Goal: Task Accomplishment & Management: Manage account settings

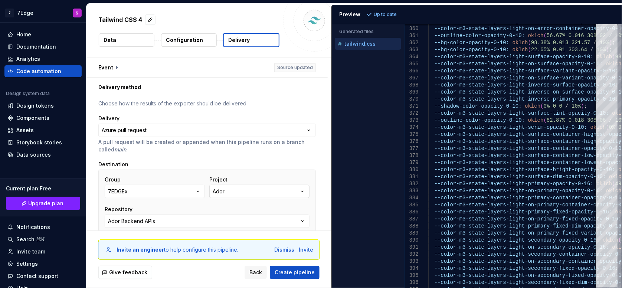
click at [254, 197] on button "Ador" at bounding box center [259, 191] width 100 height 13
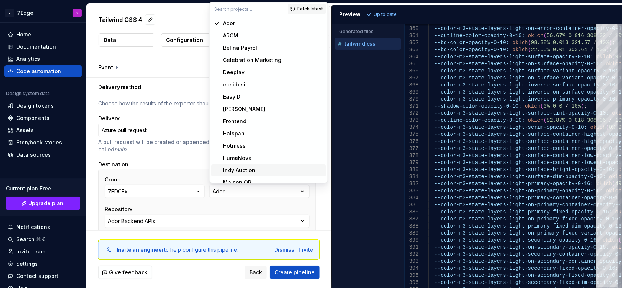
click at [164, 170] on div "Group 7EDGEx Project Ador Repository Ador Backend APIs Branch 1.8/MSM-778-api-m…" at bounding box center [206, 232] width 217 height 124
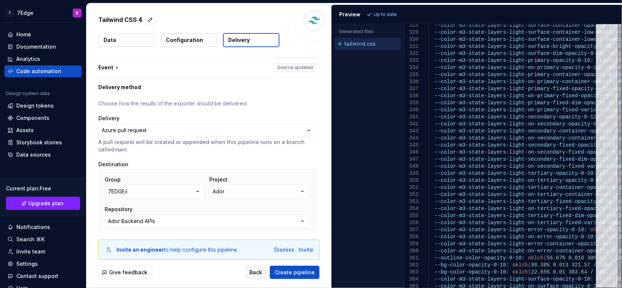
click at [211, 36] on button "Configuration" at bounding box center [189, 39] width 56 height 13
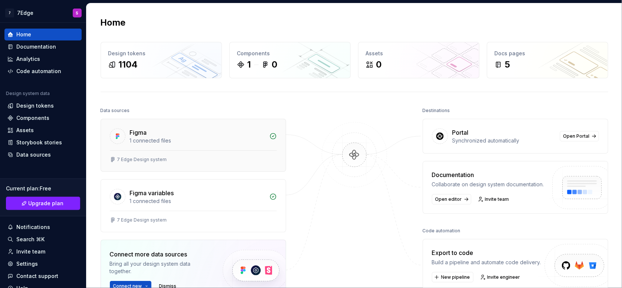
click at [234, 152] on div "7 Edge Design system" at bounding box center [193, 160] width 185 height 21
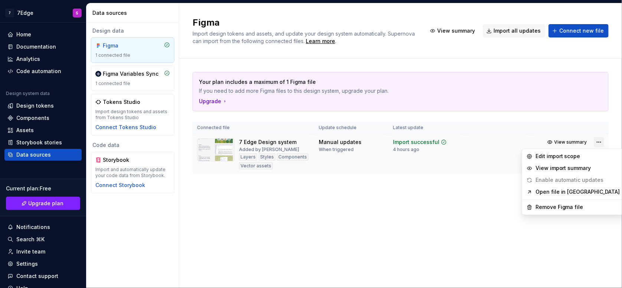
click at [597, 142] on html "7 7Edge S Home Documentation Analytics Code automation Design system data Desig…" at bounding box center [311, 144] width 622 height 288
click at [545, 207] on div "Remove Figma file" at bounding box center [577, 207] width 85 height 7
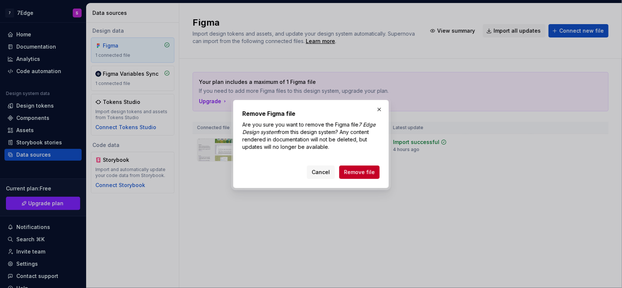
drag, startPoint x: 366, startPoint y: 167, endPoint x: 368, endPoint y: 171, distance: 3.8
click at [367, 170] on button "Remove file" at bounding box center [359, 171] width 40 height 13
click at [368, 168] on div "Cancel Remove file" at bounding box center [343, 171] width 73 height 13
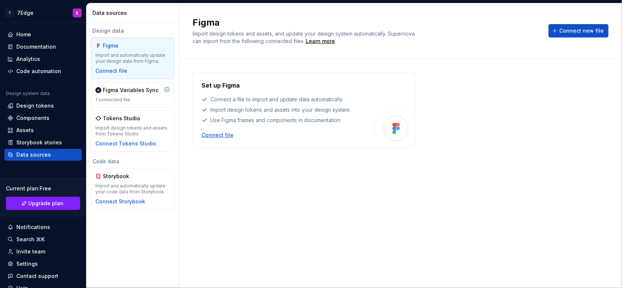
click at [205, 131] on div "Set up Figma Connect a file to import and update data automatically Import desi…" at bounding box center [282, 110] width 162 height 58
click at [209, 135] on div "Connect file" at bounding box center [217, 134] width 32 height 7
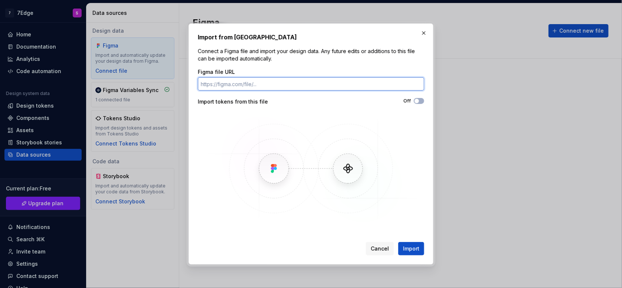
paste input "[URL][DOMAIN_NAME]"
type input "[URL][DOMAIN_NAME]"
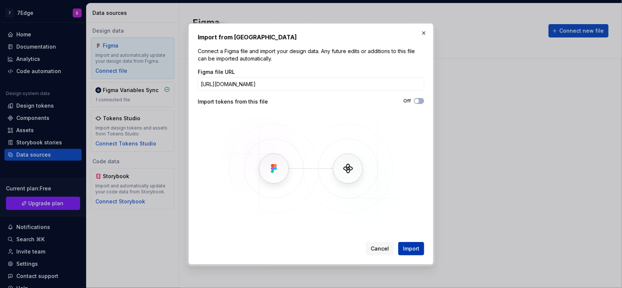
scroll to position [0, 0]
click at [416, 249] on span "Import" at bounding box center [411, 248] width 16 height 7
click at [417, 97] on div "Figma file URL [URL][DOMAIN_NAME] Import tokens from this file Off" at bounding box center [311, 146] width 226 height 156
click at [417, 101] on span "button" at bounding box center [416, 101] width 4 height 4
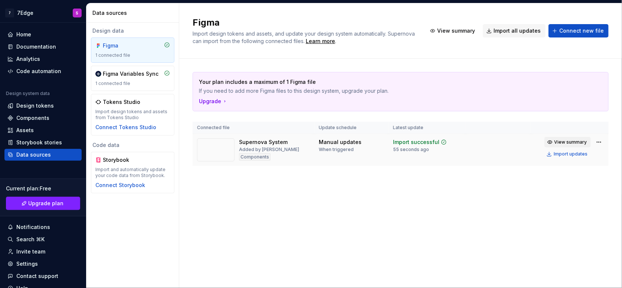
click at [576, 139] on span "View summary" at bounding box center [570, 142] width 33 height 6
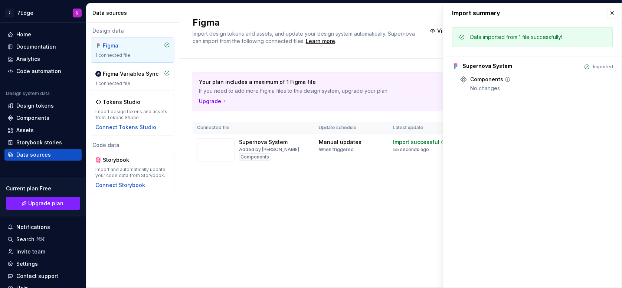
click at [493, 88] on div "No changes" at bounding box center [541, 88] width 143 height 7
click at [611, 13] on button "button" at bounding box center [612, 13] width 10 height 10
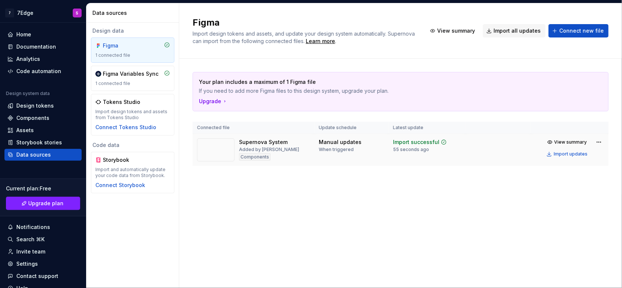
click at [302, 148] on div "Supernova System Added by [PERSON_NAME] Components" at bounding box center [253, 149] width 113 height 23
click at [257, 157] on div "Components" at bounding box center [255, 156] width 32 height 7
click at [593, 143] on div "View summary Import updates" at bounding box center [574, 148] width 60 height 22
click at [599, 143] on html "7 7Edge S Home Documentation Analytics Code automation Design system data Desig…" at bounding box center [311, 144] width 622 height 288
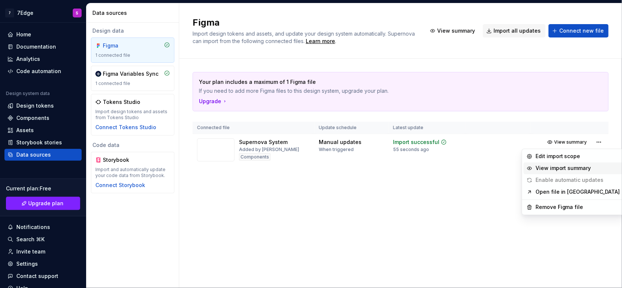
click at [577, 167] on div "View import summary" at bounding box center [577, 168] width 85 height 7
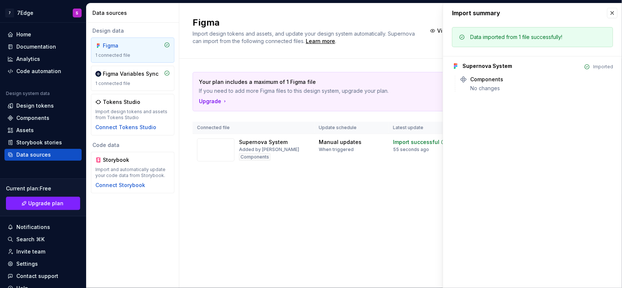
click at [471, 90] on div "Components No changes" at bounding box center [536, 84] width 153 height 16
drag, startPoint x: 599, startPoint y: 69, endPoint x: 612, endPoint y: 38, distance: 33.9
click at [613, 39] on div "Data imported from 1 file successfully! Supernova System Imported Components No…" at bounding box center [532, 62] width 179 height 78
click at [610, 19] on div "Import summary" at bounding box center [532, 12] width 179 height 19
click at [607, 10] on button "button" at bounding box center [612, 13] width 10 height 10
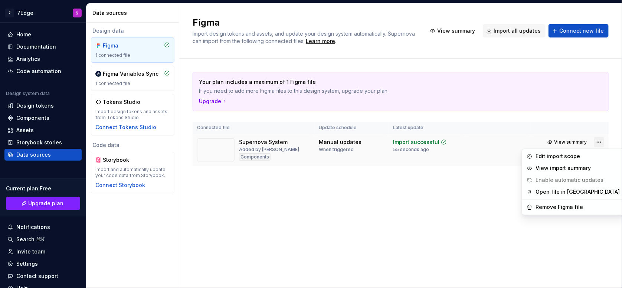
click at [597, 141] on html "7 7Edge S Home Documentation Analytics Code automation Design system data Desig…" at bounding box center [311, 144] width 622 height 288
click at [350, 198] on html "7 7Edge S Home Documentation Analytics Code automation Design system data Desig…" at bounding box center [311, 144] width 622 height 288
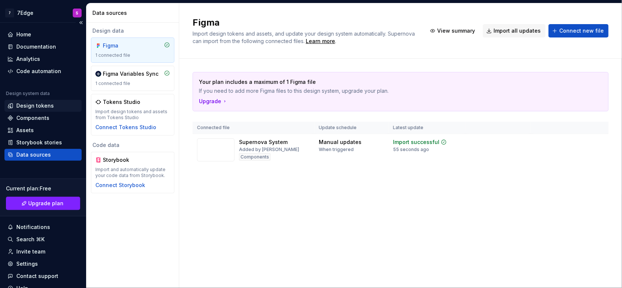
click at [32, 108] on div "Design tokens" at bounding box center [34, 105] width 37 height 7
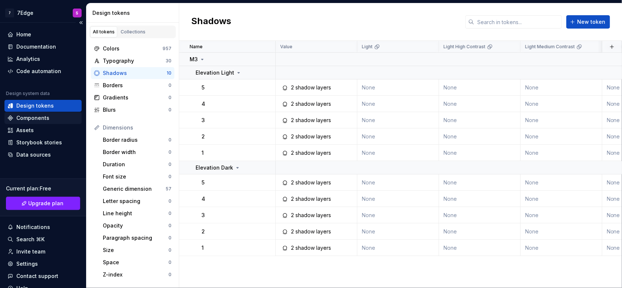
click at [31, 120] on div "Components" at bounding box center [32, 117] width 33 height 7
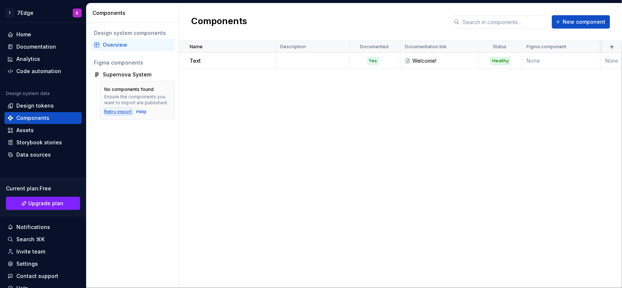
click at [117, 110] on div "Retry import" at bounding box center [118, 112] width 27 height 6
click at [571, 19] on span "New component" at bounding box center [584, 21] width 43 height 7
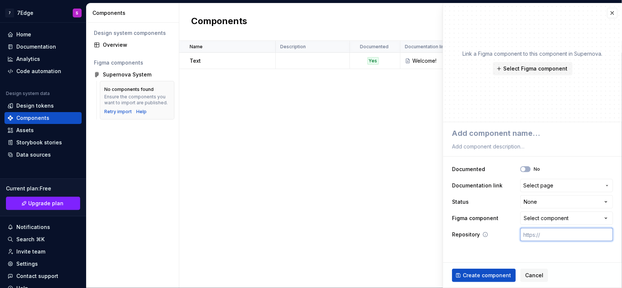
click at [543, 233] on input "text" at bounding box center [566, 234] width 93 height 13
click at [535, 68] on span "Select Figma component" at bounding box center [536, 68] width 64 height 7
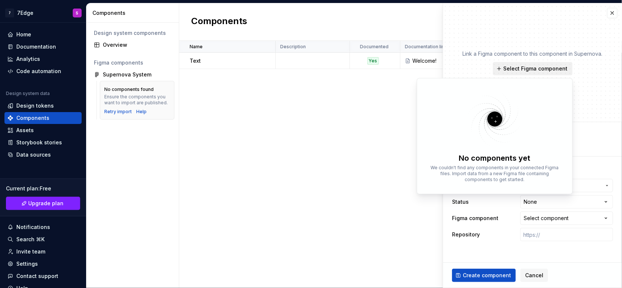
click at [535, 68] on span "Select Figma component" at bounding box center [536, 68] width 64 height 7
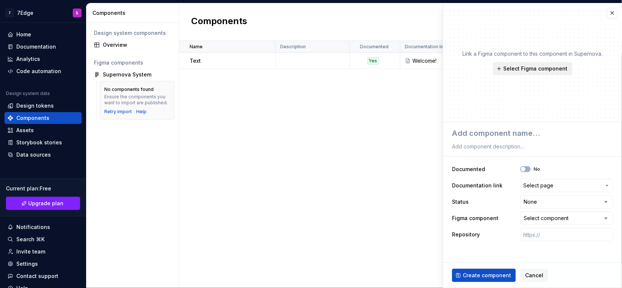
click at [535, 68] on span "Select Figma component" at bounding box center [536, 68] width 64 height 7
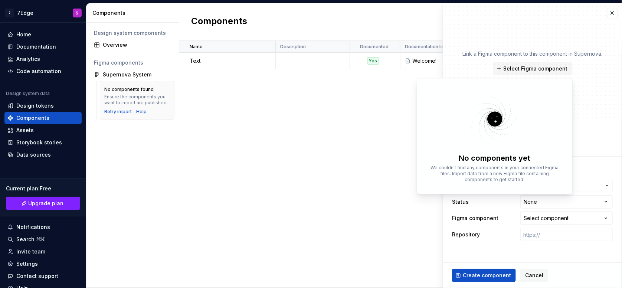
click at [576, 93] on div "Link a Figma component to this component in Supernova. Select Figma component" at bounding box center [532, 62] width 179 height 119
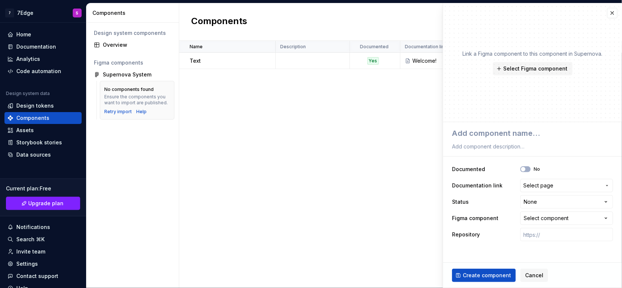
click at [531, 61] on div "Link a Figma component to this component in Supernova. Select Figma component" at bounding box center [533, 62] width 140 height 25
click at [489, 272] on span "Create component" at bounding box center [487, 275] width 48 height 7
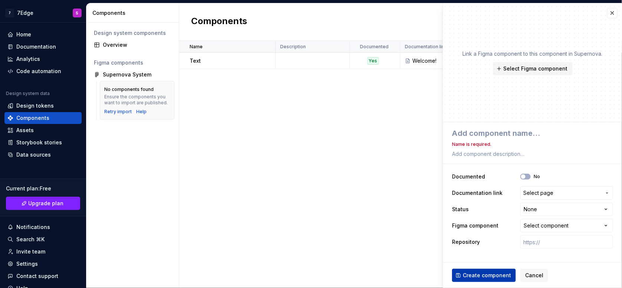
click at [489, 272] on span "Create component" at bounding box center [487, 275] width 48 height 7
click at [547, 72] on button "Select Figma component" at bounding box center [533, 68] width 80 height 13
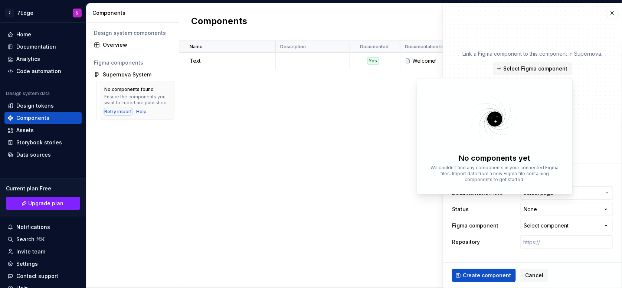
click at [117, 111] on div "Retry import" at bounding box center [118, 112] width 27 height 6
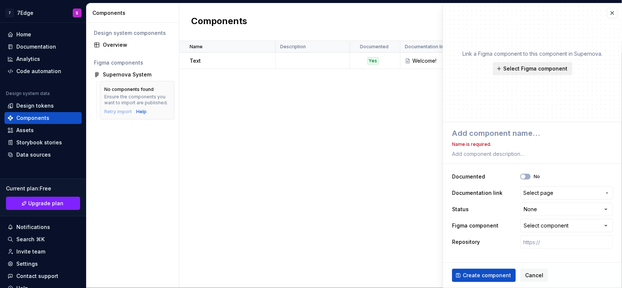
click at [534, 70] on span "Select Figma component" at bounding box center [536, 68] width 64 height 7
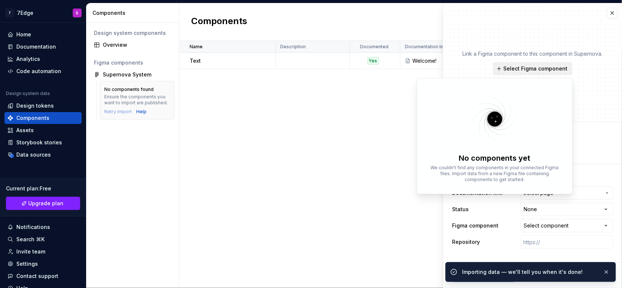
click at [534, 70] on span "Select Figma component" at bounding box center [536, 68] width 64 height 7
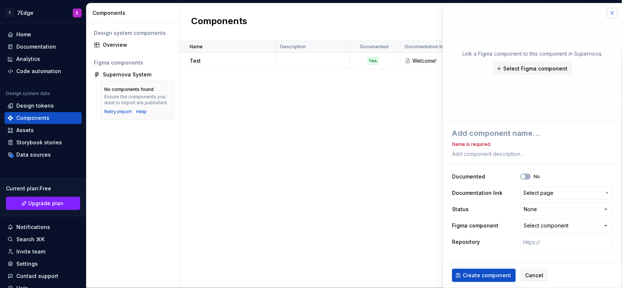
click at [613, 11] on button "button" at bounding box center [612, 13] width 10 height 10
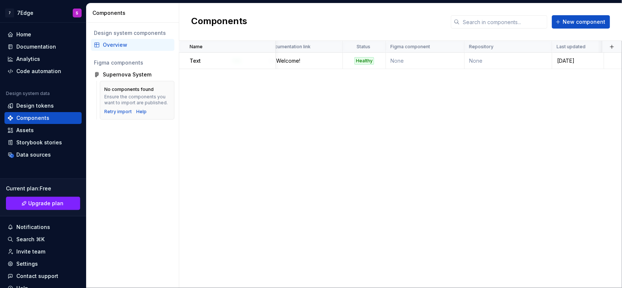
scroll to position [0, 138]
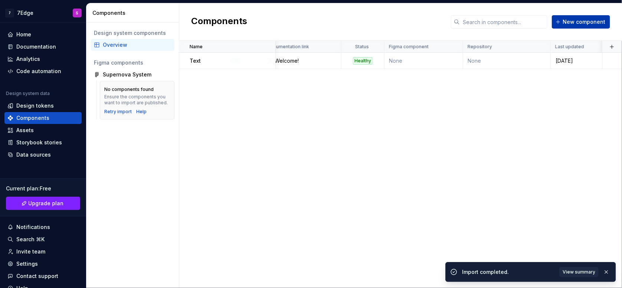
click at [578, 26] on button "New component" at bounding box center [581, 21] width 58 height 13
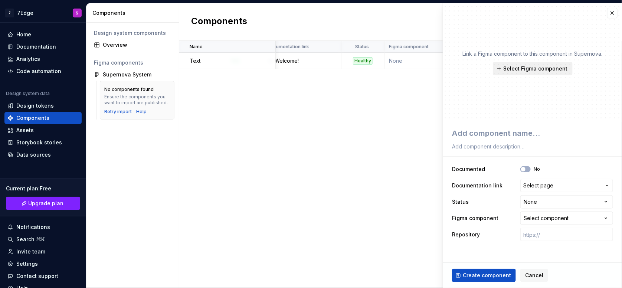
click at [549, 70] on span "Select Figma component" at bounding box center [536, 68] width 64 height 7
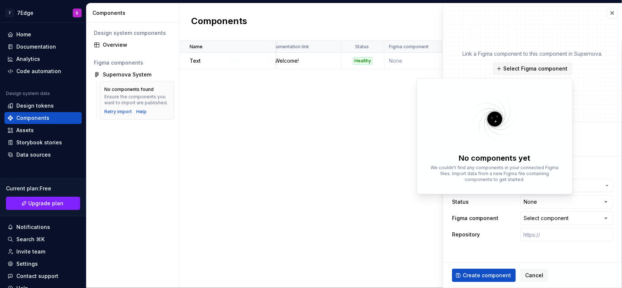
click at [338, 135] on div "Name Description Documented Documentation link Status Figma component Repositor…" at bounding box center [400, 164] width 443 height 247
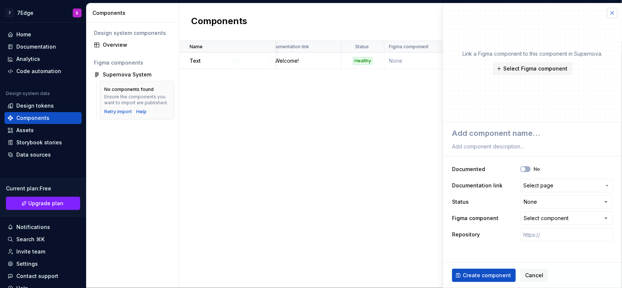
click at [611, 18] on button "button" at bounding box center [612, 13] width 10 height 10
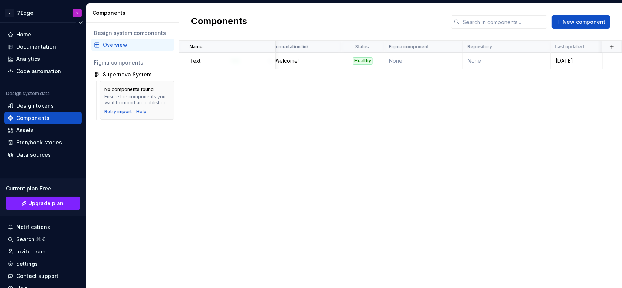
click at [56, 118] on div "Components" at bounding box center [42, 117] width 71 height 7
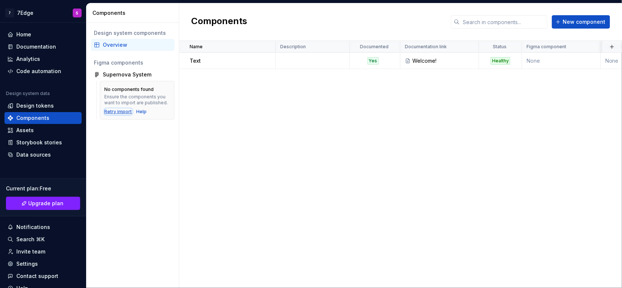
click at [112, 110] on div "Retry import" at bounding box center [118, 112] width 27 height 6
click at [28, 36] on div "Home" at bounding box center [23, 34] width 15 height 7
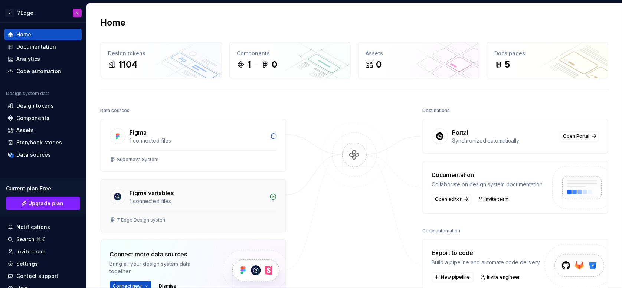
click at [211, 193] on div "Figma variables" at bounding box center [197, 192] width 135 height 9
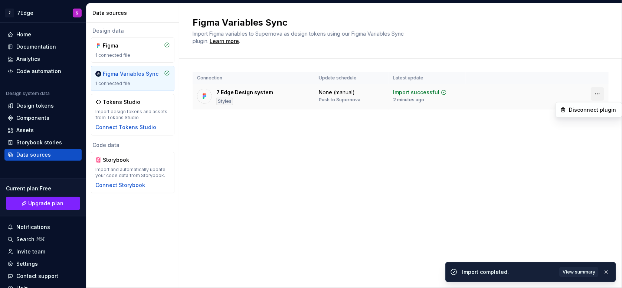
click at [597, 96] on html "7 7Edge S Home Documentation Analytics Code automation Design system data Desig…" at bounding box center [311, 144] width 622 height 288
click at [420, 111] on html "7 7Edge S Home Documentation Analytics Code automation Design system data Desig…" at bounding box center [311, 144] width 622 height 288
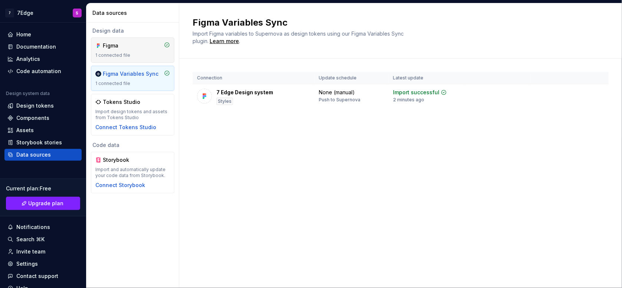
click at [137, 56] on div "1 connected file" at bounding box center [132, 55] width 75 height 6
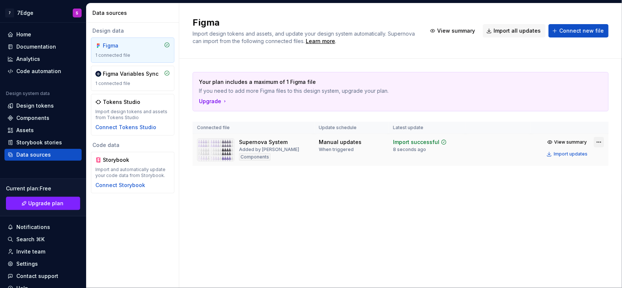
click at [600, 138] on html "7 7Edge S Home Documentation Analytics Code automation Design system data Desig…" at bounding box center [311, 144] width 622 height 288
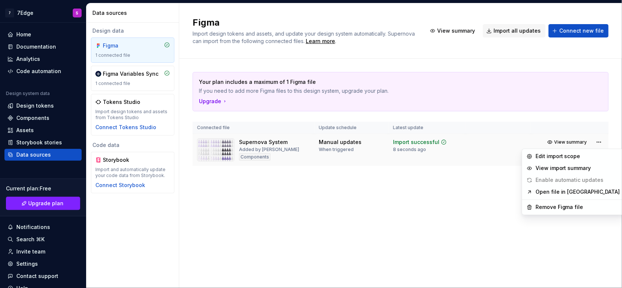
click at [420, 164] on html "7 7Edge S Home Documentation Analytics Code automation Design system data Desig…" at bounding box center [311, 144] width 622 height 288
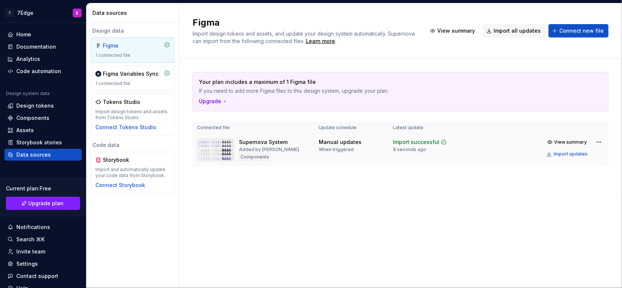
click at [252, 159] on div "Components" at bounding box center [255, 156] width 32 height 7
click at [253, 156] on div "Components" at bounding box center [255, 156] width 32 height 7
click at [601, 143] on html "7 7Edge S Home Documentation Analytics Code automation Design system data Desig…" at bounding box center [311, 144] width 622 height 288
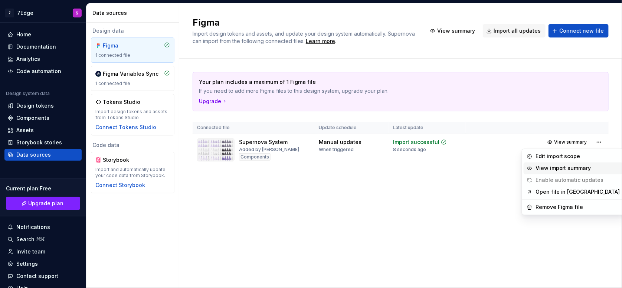
click at [571, 168] on div "View import summary" at bounding box center [577, 168] width 85 height 7
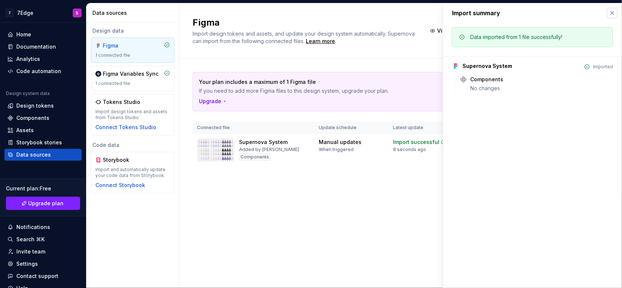
click at [614, 14] on button "button" at bounding box center [612, 13] width 10 height 10
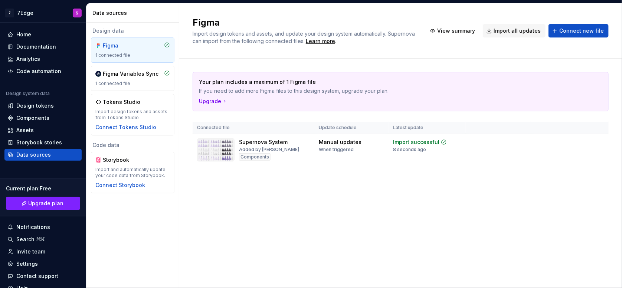
click at [602, 141] on html "7 7Edge S Home Documentation Analytics Code automation Design system data Desig…" at bounding box center [311, 144] width 622 height 288
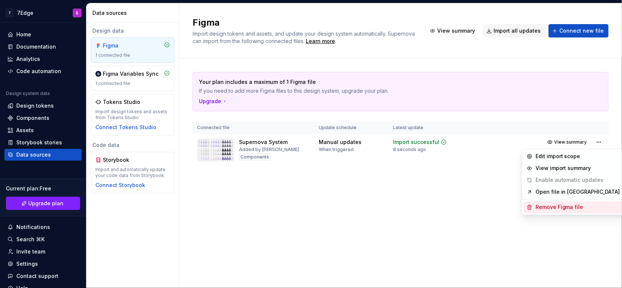
click at [562, 207] on div "Remove Figma file" at bounding box center [577, 207] width 85 height 7
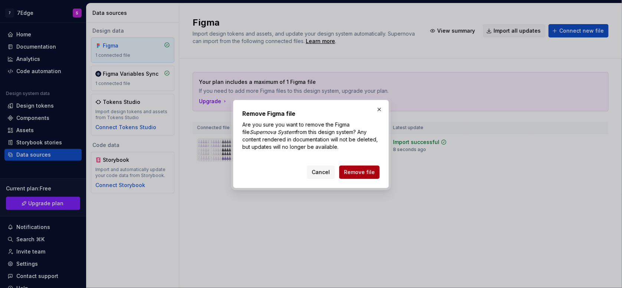
click at [344, 170] on button "Remove file" at bounding box center [359, 171] width 40 height 13
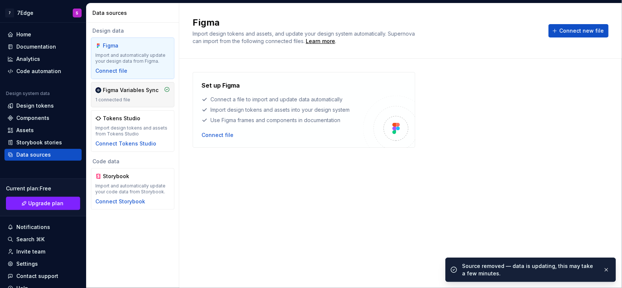
click at [144, 92] on div "Figma Variables Sync" at bounding box center [131, 89] width 56 height 7
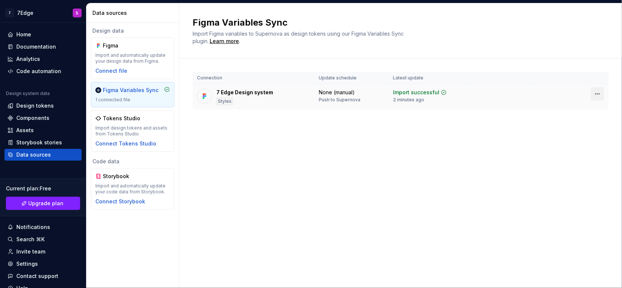
click at [596, 97] on html "7 7Edge S Home Documentation Analytics Code automation Design system data Desig…" at bounding box center [311, 144] width 622 height 288
click at [402, 115] on html "7 7Edge S Home Documentation Analytics Code automation Design system data Desig…" at bounding box center [311, 144] width 622 height 288
click at [248, 95] on div "7 Edge Design system" at bounding box center [244, 92] width 57 height 7
click at [139, 98] on div "1 connected file" at bounding box center [132, 100] width 75 height 6
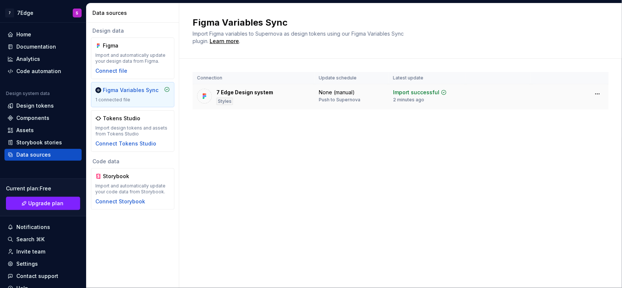
click at [226, 91] on div "7 Edge Design system" at bounding box center [244, 92] width 57 height 7
click at [40, 117] on div "Components" at bounding box center [32, 117] width 33 height 7
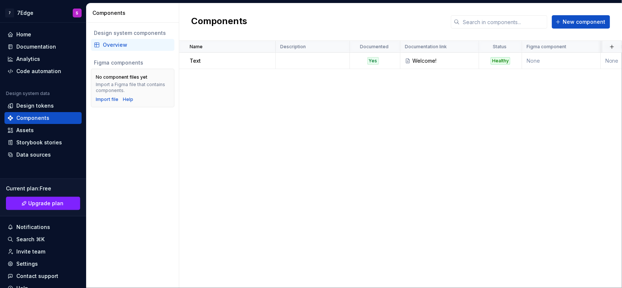
click at [122, 44] on div "Overview" at bounding box center [137, 44] width 69 height 7
click at [578, 22] on span "New component" at bounding box center [584, 21] width 43 height 7
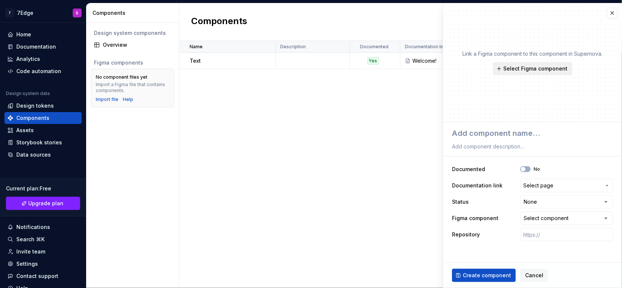
click at [552, 68] on span "Select Figma component" at bounding box center [536, 68] width 64 height 7
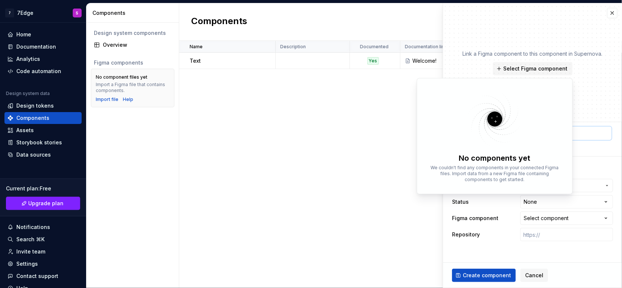
click at [585, 127] on textarea at bounding box center [530, 133] width 161 height 13
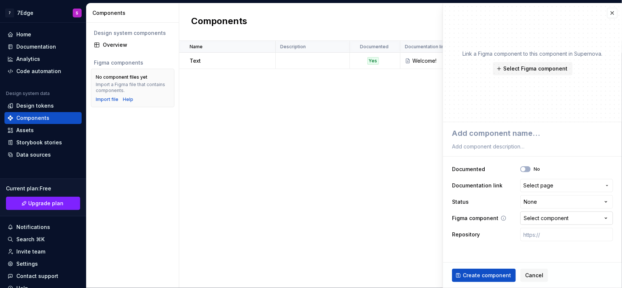
click at [557, 216] on div "Select component" at bounding box center [546, 217] width 45 height 7
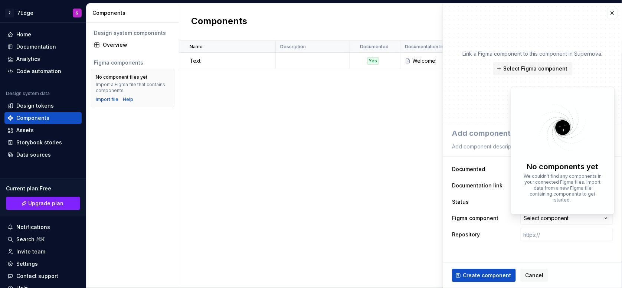
click at [557, 216] on html "**********" at bounding box center [311, 144] width 622 height 288
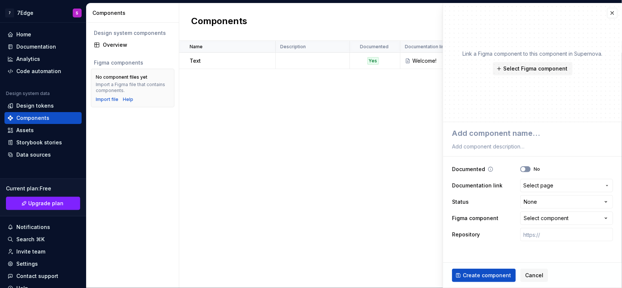
click at [528, 168] on button "No" at bounding box center [525, 169] width 10 height 6
type textarea "*"
click at [539, 178] on div "**********" at bounding box center [532, 202] width 161 height 82
click at [539, 182] on span "Select page" at bounding box center [538, 185] width 30 height 7
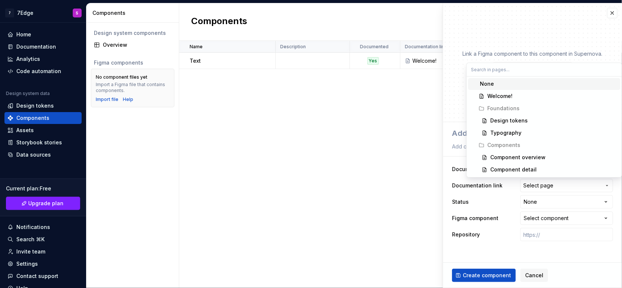
click at [542, 230] on html "**********" at bounding box center [311, 144] width 622 height 288
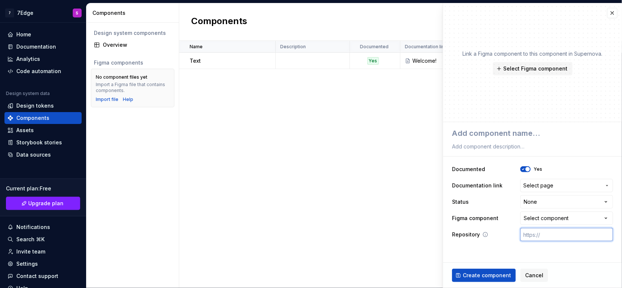
click at [542, 236] on input "text" at bounding box center [566, 234] width 93 height 13
paste input "[URL][DOMAIN_NAME]"
type textarea "*"
type input "[URL][DOMAIN_NAME]"
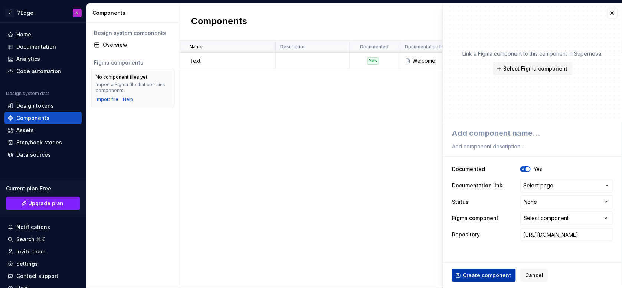
click at [490, 276] on span "Create component" at bounding box center [487, 275] width 48 height 7
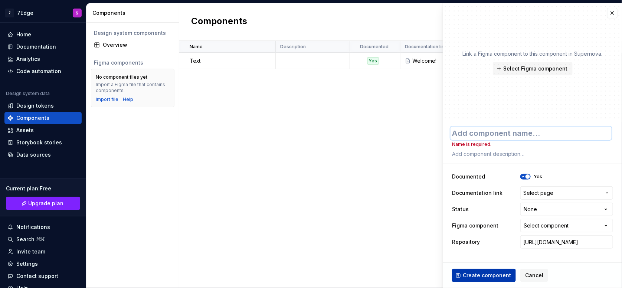
type textarea "*"
type textarea "&"
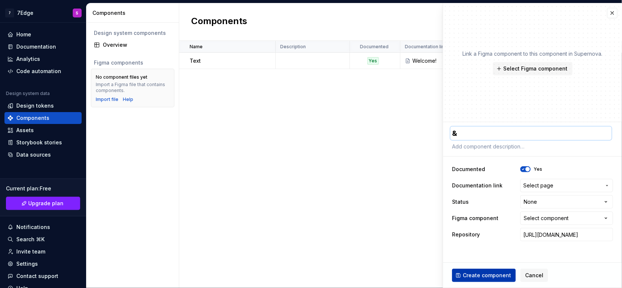
type textarea "*"
type textarea "&e"
type textarea "*"
type textarea "&ed"
type textarea "*"
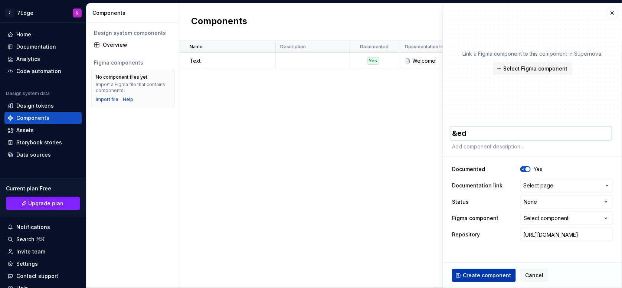
type textarea "&edg"
type textarea "*"
type textarea "&edge"
type textarea "*"
type textarea "&edg"
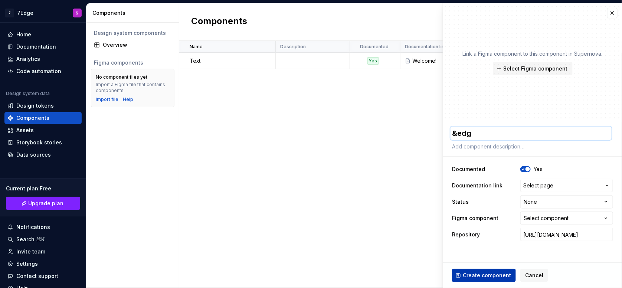
type textarea "*"
type textarea "&ed"
type textarea "*"
type textarea "&e"
type textarea "*"
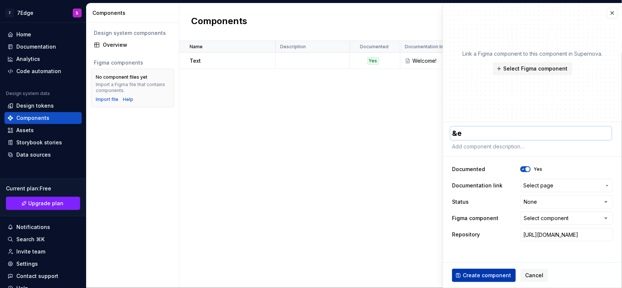
type textarea "&"
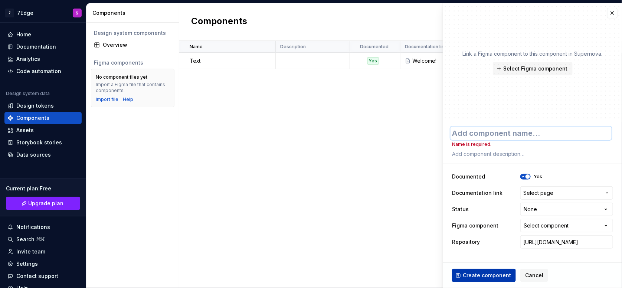
type textarea "*"
type textarea "n"
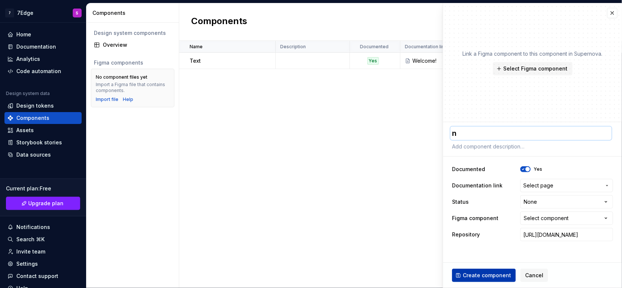
type textarea "*"
type textarea "new"
type textarea "*"
type textarea "new"
click at [490, 276] on span "Create component" at bounding box center [487, 275] width 48 height 7
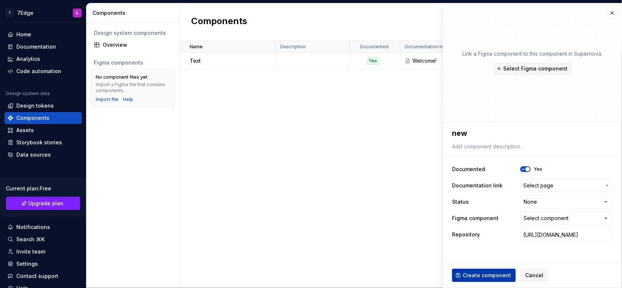
type textarea "*"
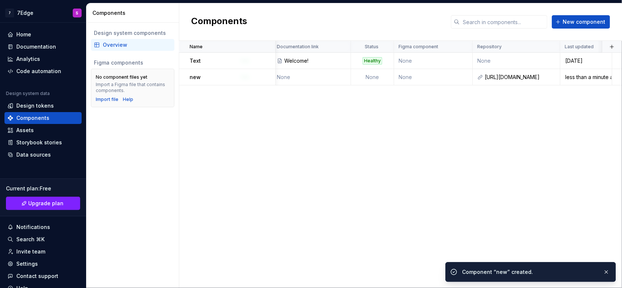
scroll to position [0, 138]
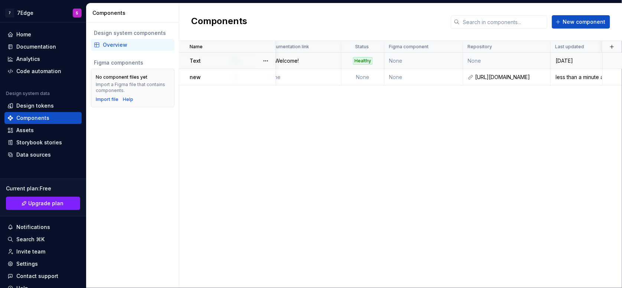
click at [598, 64] on td "[DATE]" at bounding box center [577, 61] width 52 height 16
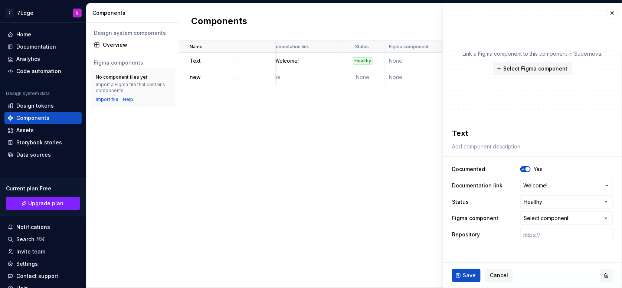
click at [612, 271] on button "button" at bounding box center [606, 275] width 13 height 13
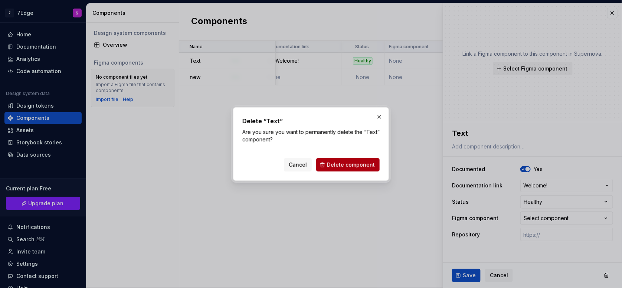
click at [374, 159] on button "Delete component" at bounding box center [347, 164] width 63 height 13
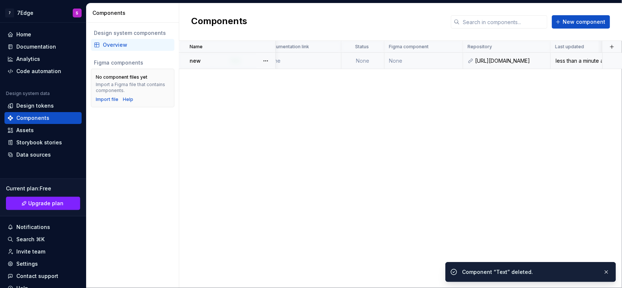
click at [617, 61] on td at bounding box center [613, 61] width 20 height 16
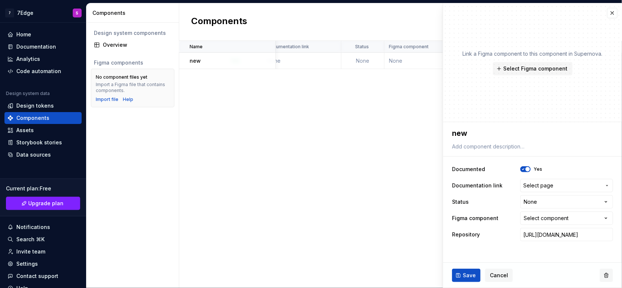
click at [608, 273] on button "button" at bounding box center [606, 275] width 13 height 13
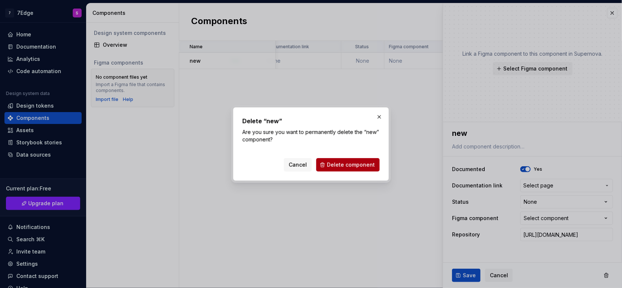
click at [338, 164] on span "Delete component" at bounding box center [351, 164] width 48 height 7
type textarea "*"
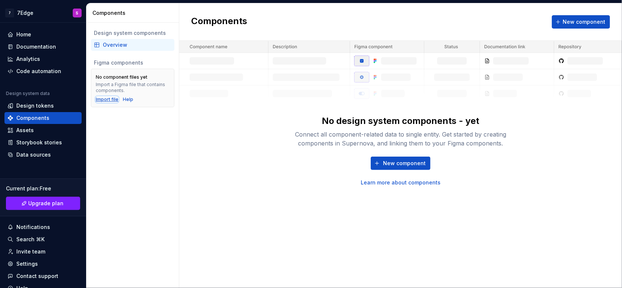
click at [111, 96] on div "Import file" at bounding box center [107, 99] width 23 height 6
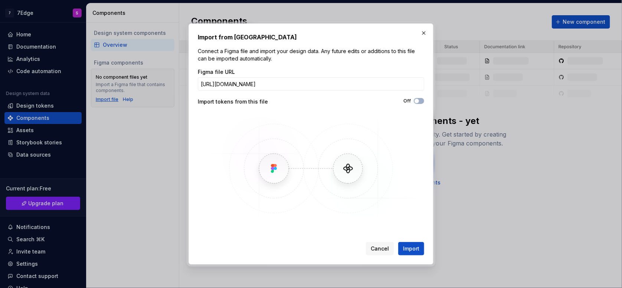
scroll to position [0, 91]
type input "[URL][DOMAIN_NAME]"
click at [411, 247] on span "Import" at bounding box center [411, 248] width 16 height 7
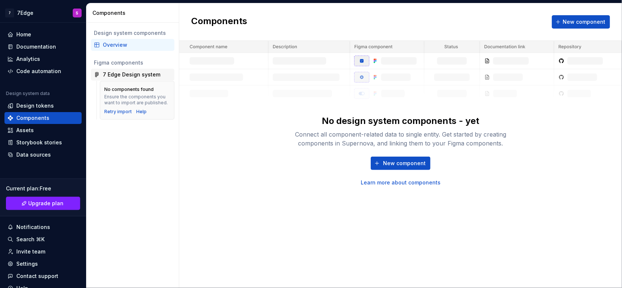
click at [132, 74] on div "7 Edge Design system" at bounding box center [132, 74] width 58 height 7
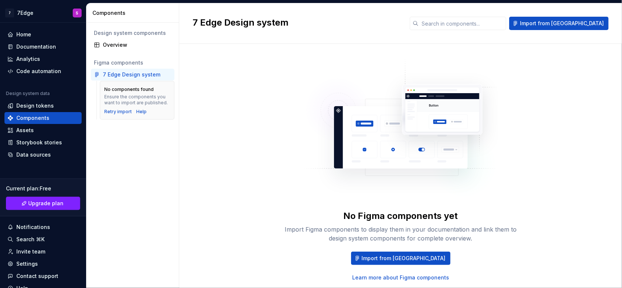
click at [132, 74] on div "7 Edge Design system" at bounding box center [132, 74] width 58 height 7
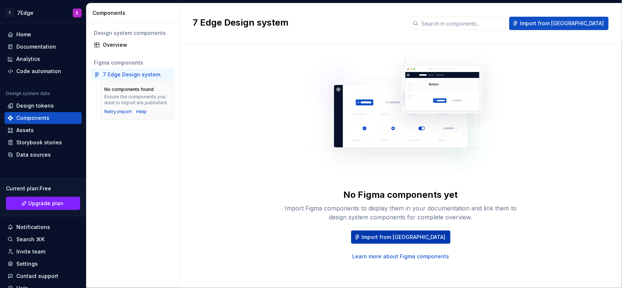
click at [387, 230] on button "Import from [GEOGRAPHIC_DATA]" at bounding box center [400, 236] width 99 height 13
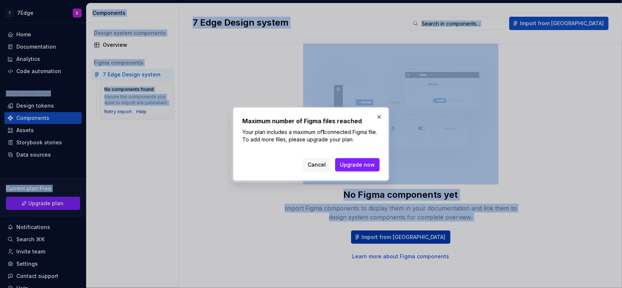
click at [387, 230] on div at bounding box center [311, 144] width 622 height 288
click at [328, 163] on button "Cancel" at bounding box center [317, 164] width 28 height 13
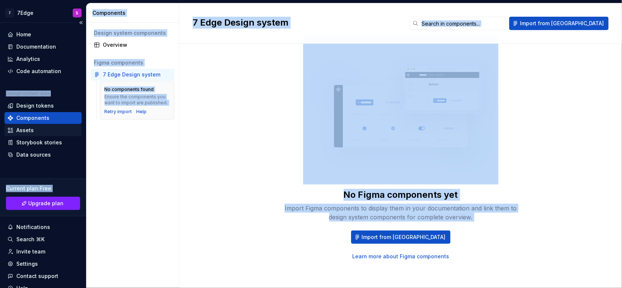
click at [30, 125] on div "Assets" at bounding box center [42, 130] width 77 height 12
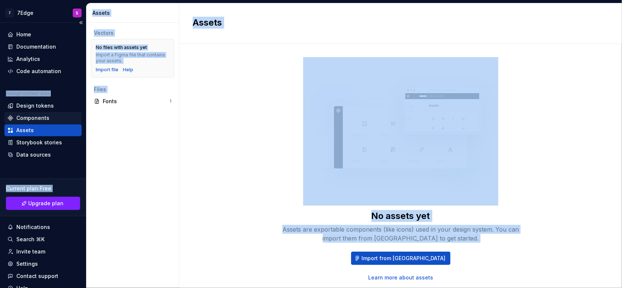
click at [42, 115] on div "Components" at bounding box center [32, 117] width 33 height 7
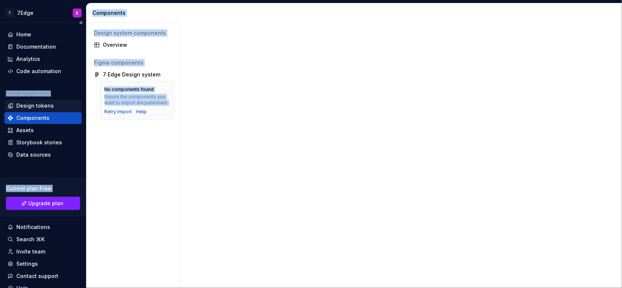
click at [52, 103] on div "Design tokens" at bounding box center [42, 105] width 71 height 7
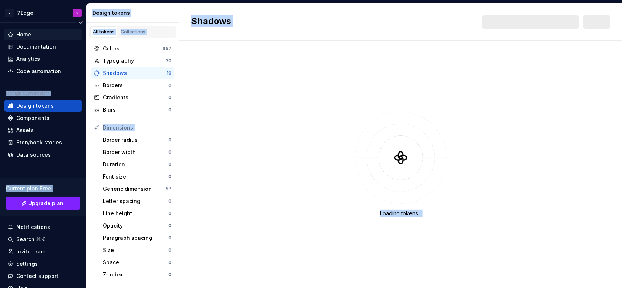
click at [46, 39] on div "Home" at bounding box center [42, 35] width 77 height 12
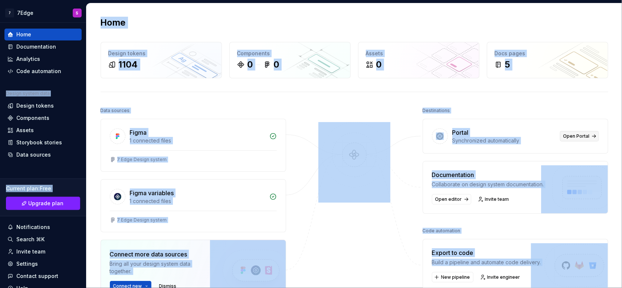
click at [573, 139] on link "Open Portal" at bounding box center [579, 136] width 39 height 10
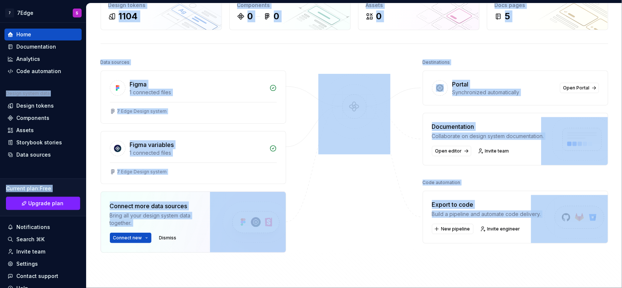
scroll to position [52, 0]
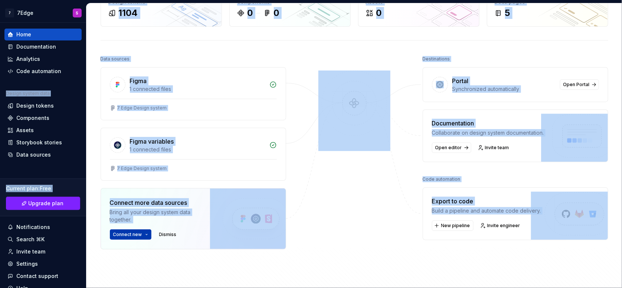
click at [141, 231] on button "Connect new" at bounding box center [131, 234] width 42 height 10
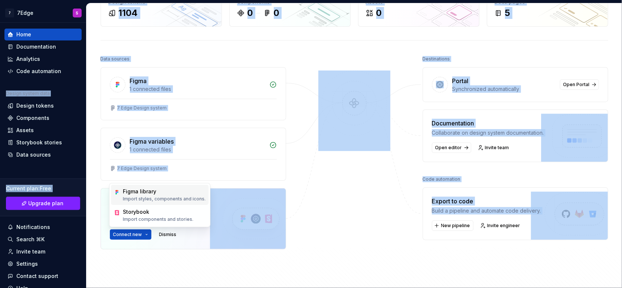
click at [156, 196] on p "Import styles, components and icons." at bounding box center [164, 199] width 83 height 6
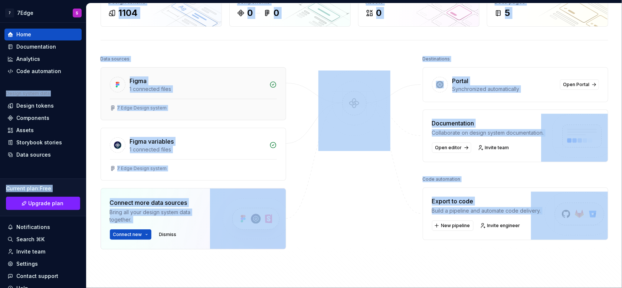
click at [221, 91] on div "1 connected files" at bounding box center [197, 88] width 135 height 7
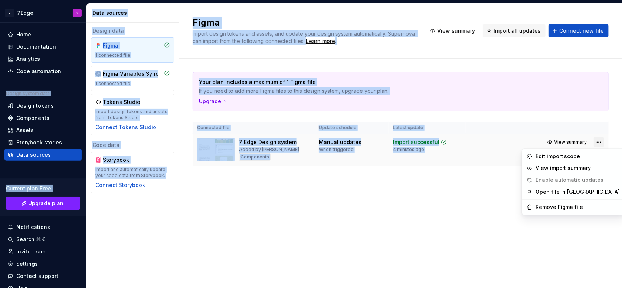
click at [594, 143] on html "7 7Edge S Home Documentation Analytics Code automation Design system data Desig…" at bounding box center [311, 144] width 622 height 288
click at [551, 209] on div "Remove Figma file" at bounding box center [577, 207] width 85 height 7
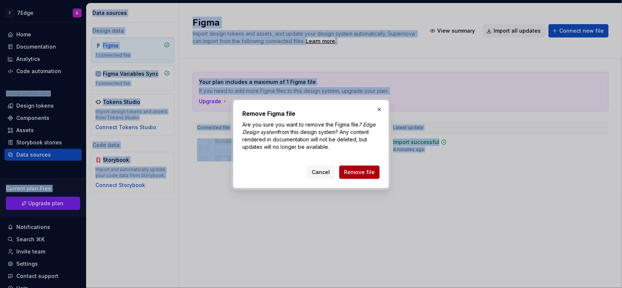
click at [371, 173] on span "Remove file" at bounding box center [359, 171] width 31 height 7
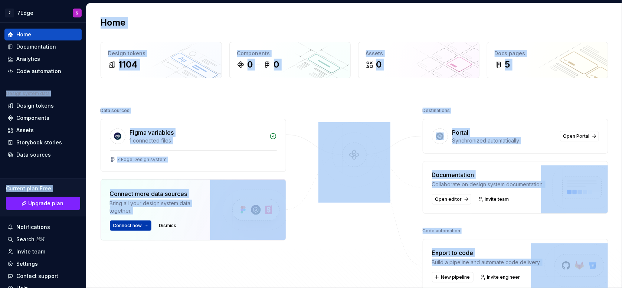
click at [127, 225] on span "Connect new" at bounding box center [127, 226] width 29 height 6
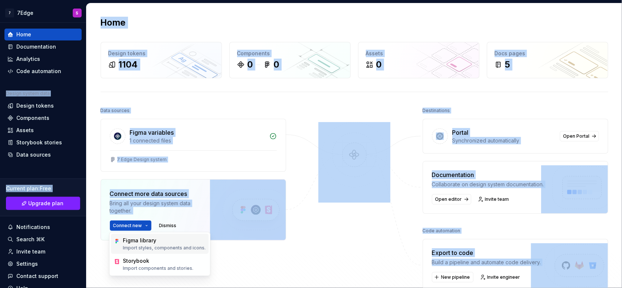
click at [141, 241] on div "Figma library" at bounding box center [139, 240] width 33 height 7
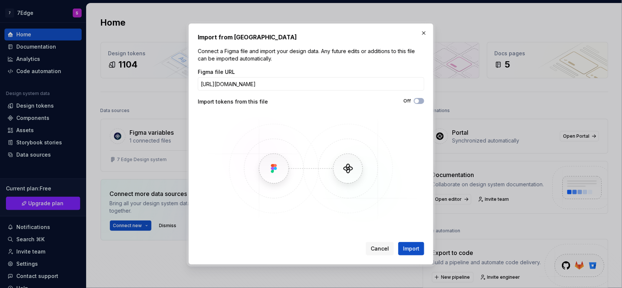
scroll to position [0, 91]
type input "[URL][DOMAIN_NAME]"
click at [417, 249] on span "Import" at bounding box center [411, 248] width 16 height 7
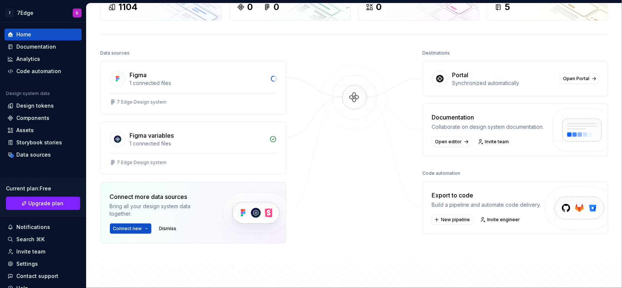
scroll to position [58, 0]
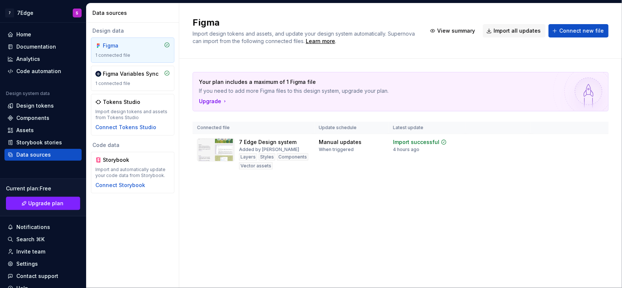
scroll to position [32, 0]
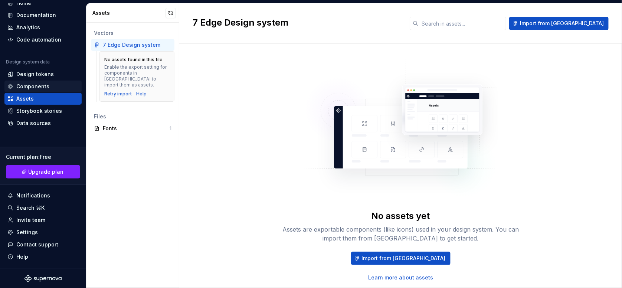
click at [34, 88] on div "Components" at bounding box center [32, 86] width 33 height 7
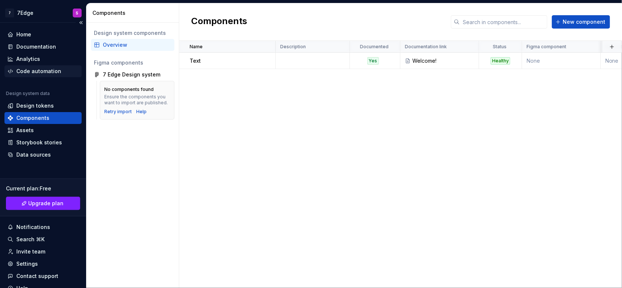
click at [46, 66] on div "Code automation" at bounding box center [42, 71] width 77 height 12
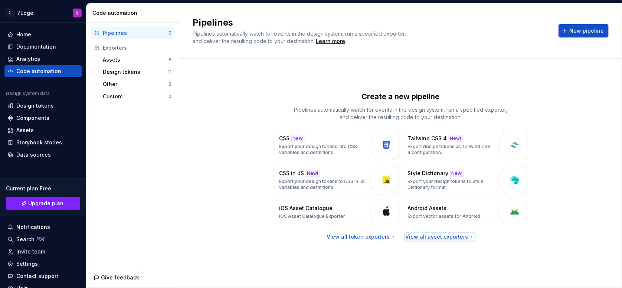
click at [420, 236] on div "View all asset exporters" at bounding box center [439, 236] width 69 height 7
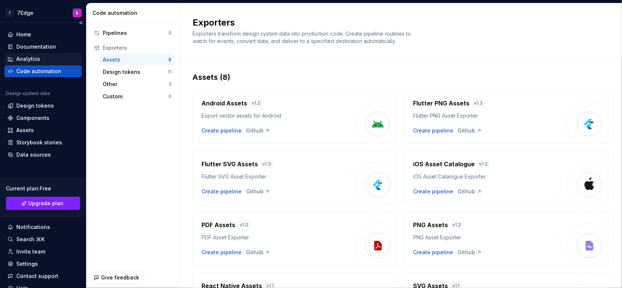
click at [46, 60] on div "Analytics" at bounding box center [42, 58] width 71 height 7
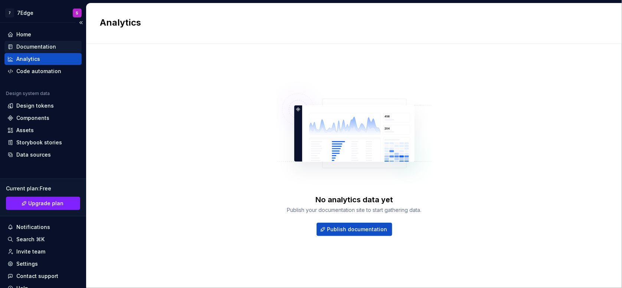
click at [44, 46] on div "Documentation" at bounding box center [36, 46] width 40 height 7
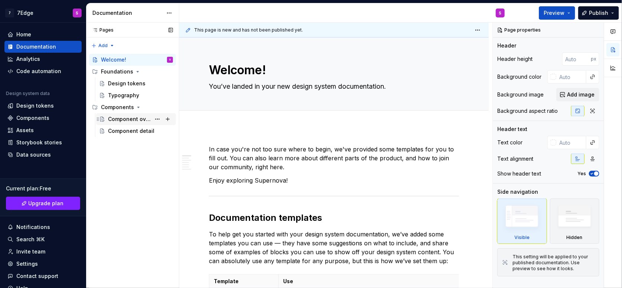
click at [128, 123] on div "Component overview" at bounding box center [140, 119] width 65 height 10
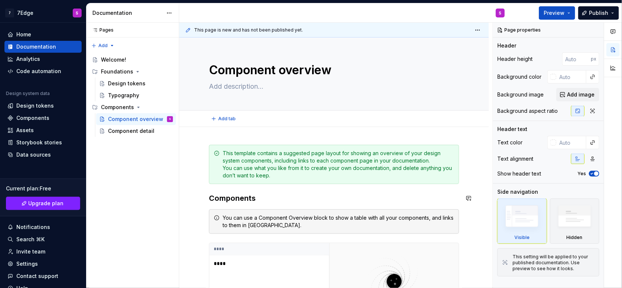
type textarea "*"
